Goal: Information Seeking & Learning: Learn about a topic

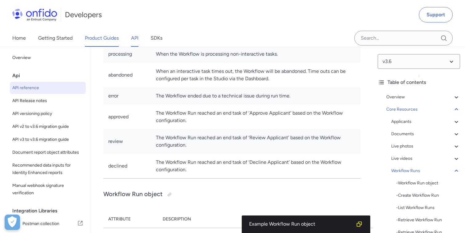
scroll to position [37, 0]
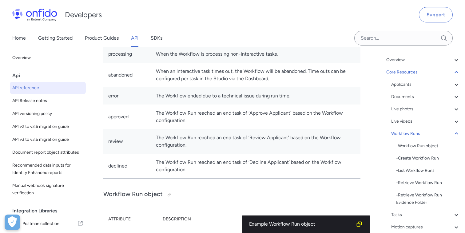
click at [135, 37] on link "API" at bounding box center [134, 38] width 7 height 17
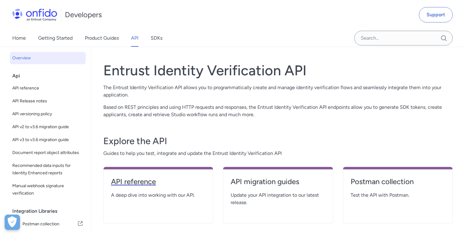
click at [120, 184] on h4 "API reference" at bounding box center [158, 182] width 94 height 10
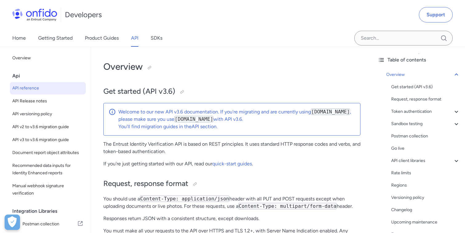
scroll to position [26, 0]
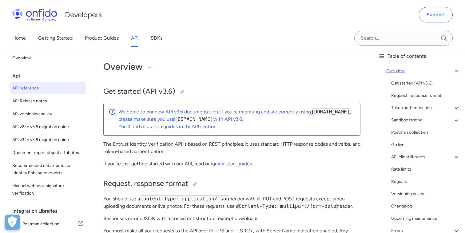
click at [456, 70] on icon at bounding box center [456, 70] width 7 height 7
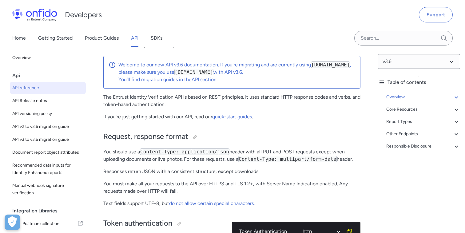
click at [458, 98] on icon at bounding box center [456, 97] width 7 height 7
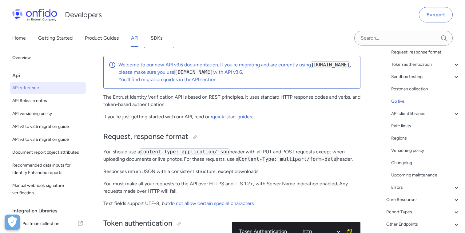
scroll to position [71, 0]
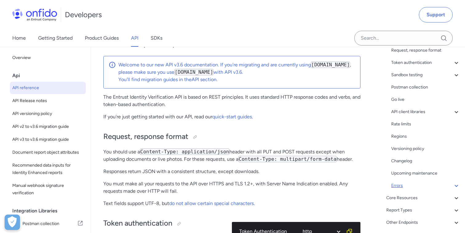
click at [402, 187] on div "Errors" at bounding box center [425, 185] width 69 height 7
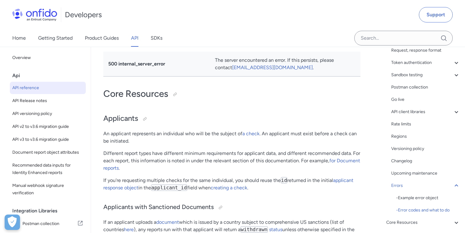
scroll to position [6682, 0]
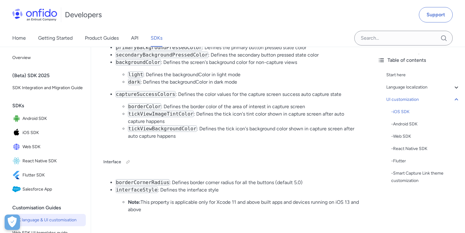
scroll to position [1501, 0]
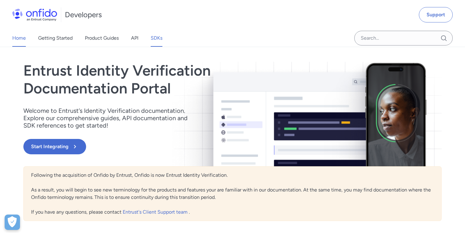
click at [152, 41] on link "SDKs" at bounding box center [157, 38] width 12 height 17
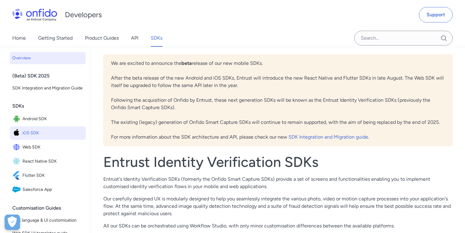
click at [42, 132] on span "iOS SDK" at bounding box center [52, 133] width 61 height 9
